Goal: Information Seeking & Learning: Learn about a topic

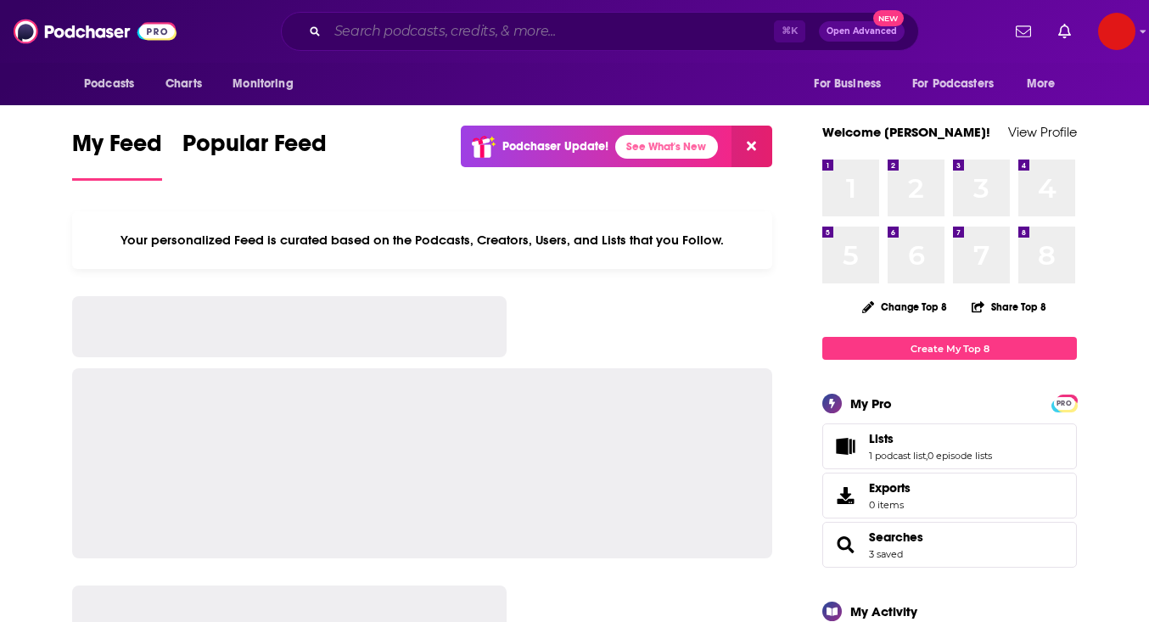
click at [396, 39] on input "Search podcasts, credits, & more..." at bounding box center [551, 31] width 446 height 27
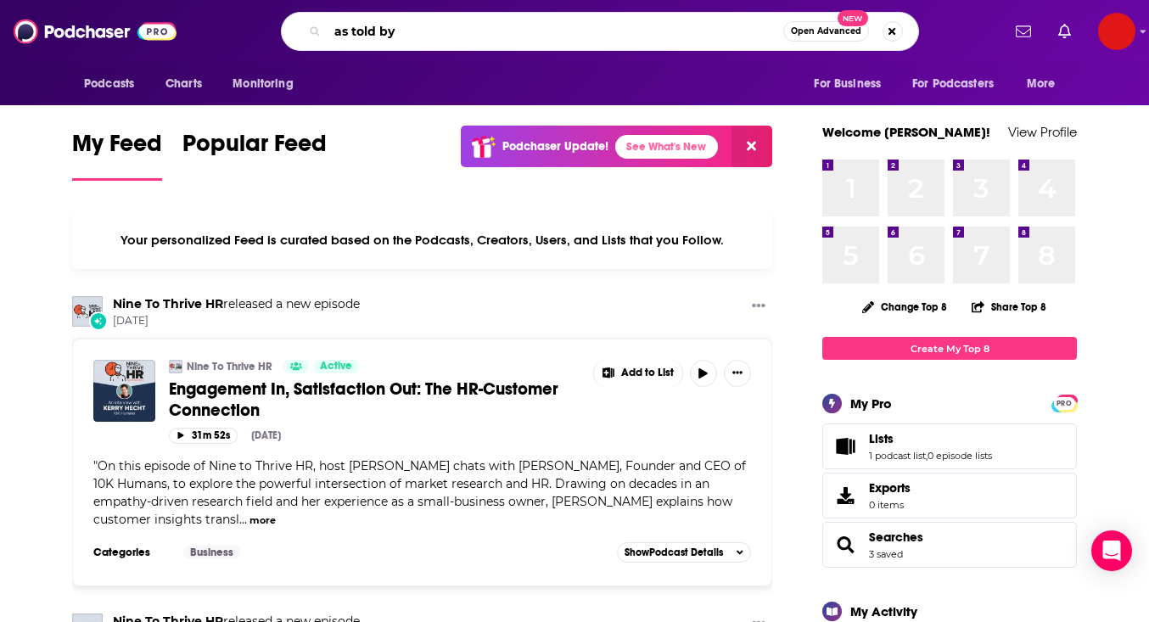
type input "as told by"
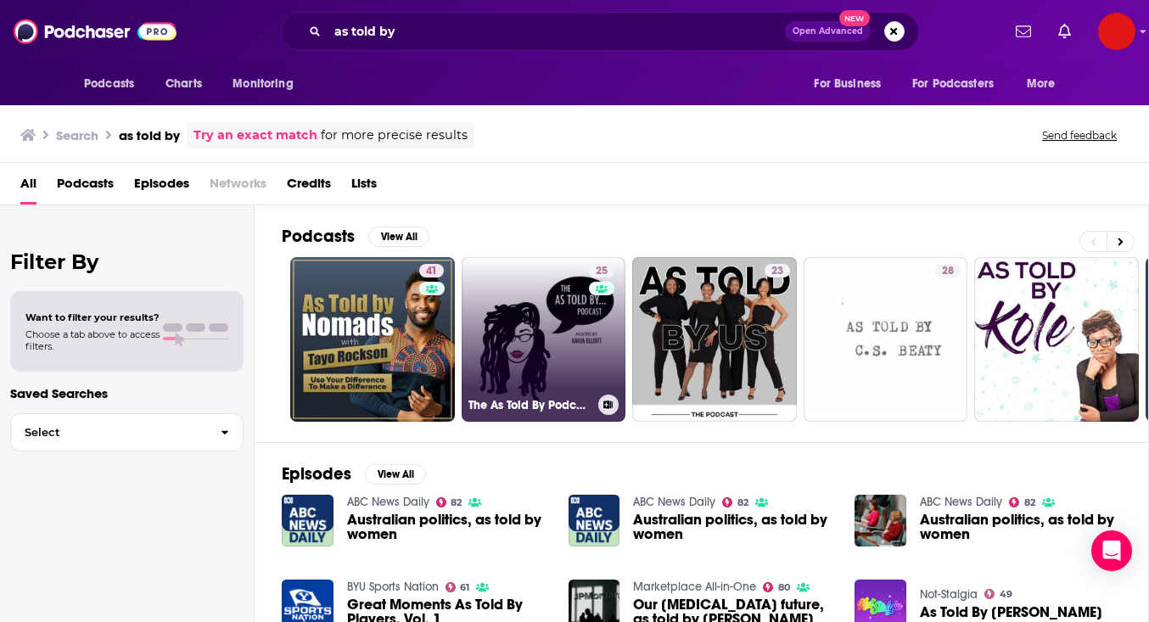
click at [578, 357] on link "25 The As Told By Podcast" at bounding box center [544, 339] width 165 height 165
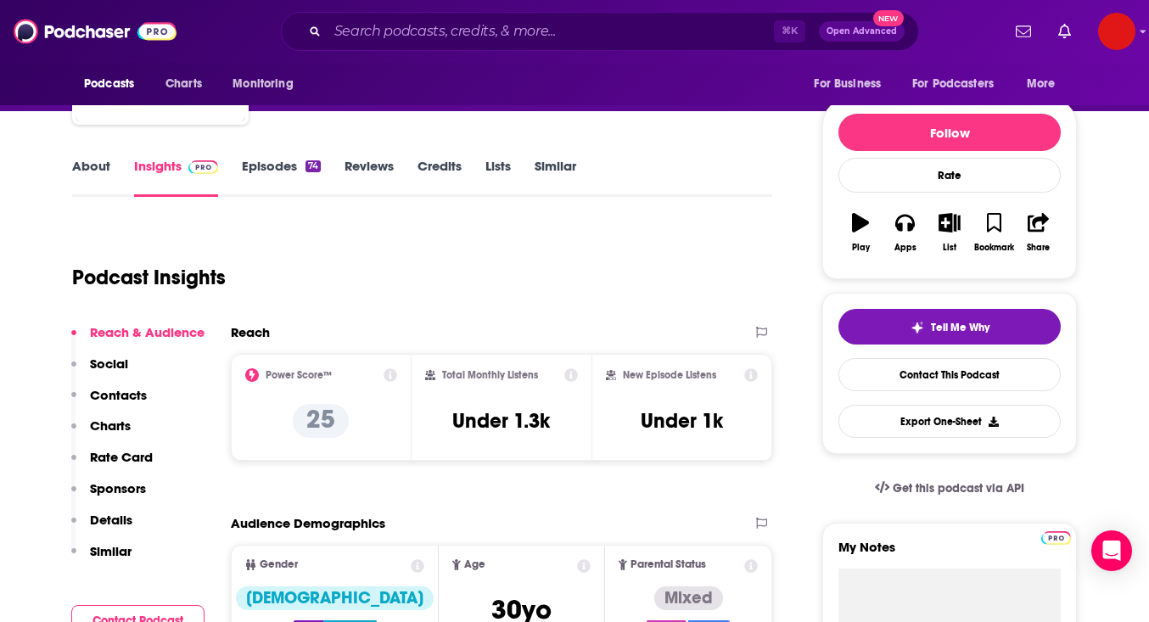
scroll to position [172, 0]
